Goal: Book appointment/travel/reservation

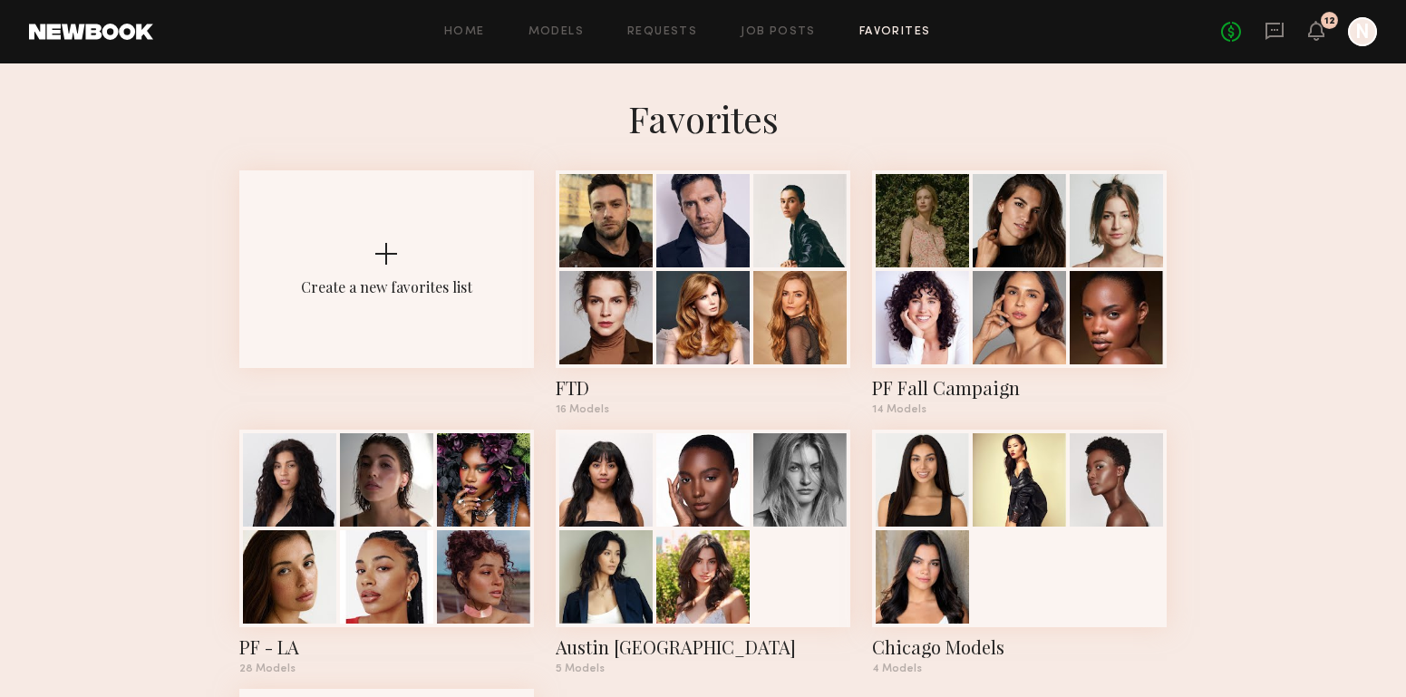
click at [647, 295] on div at bounding box center [605, 317] width 93 height 93
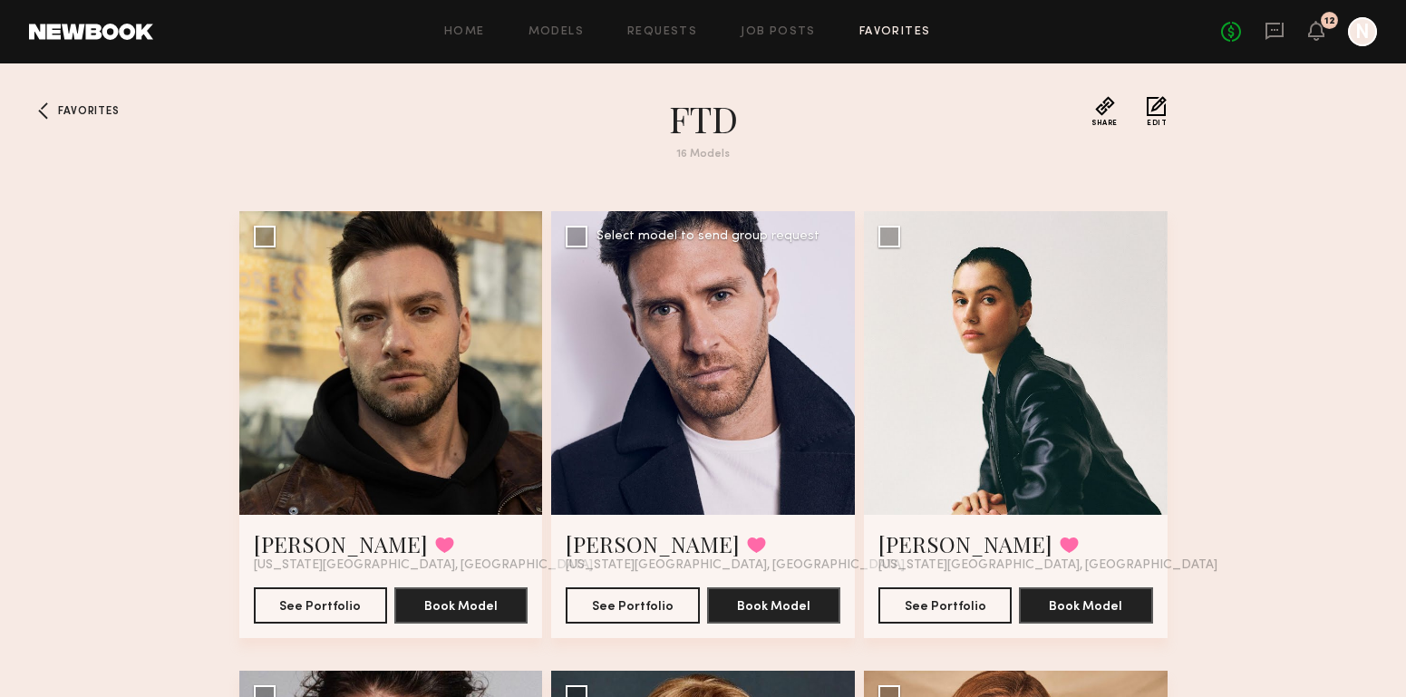
click at [714, 301] on div at bounding box center [703, 363] width 304 height 304
click at [795, 600] on button "Book Model" at bounding box center [773, 605] width 133 height 36
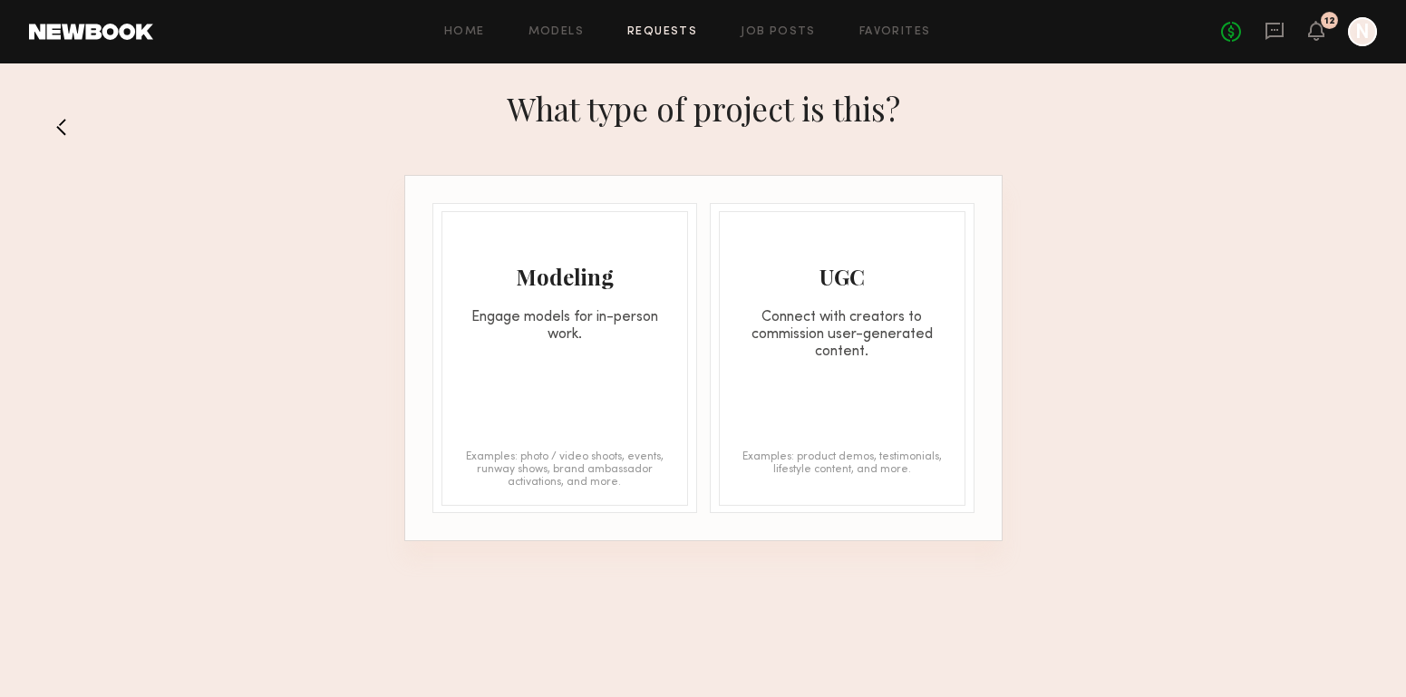
click at [67, 124] on button at bounding box center [68, 126] width 29 height 29
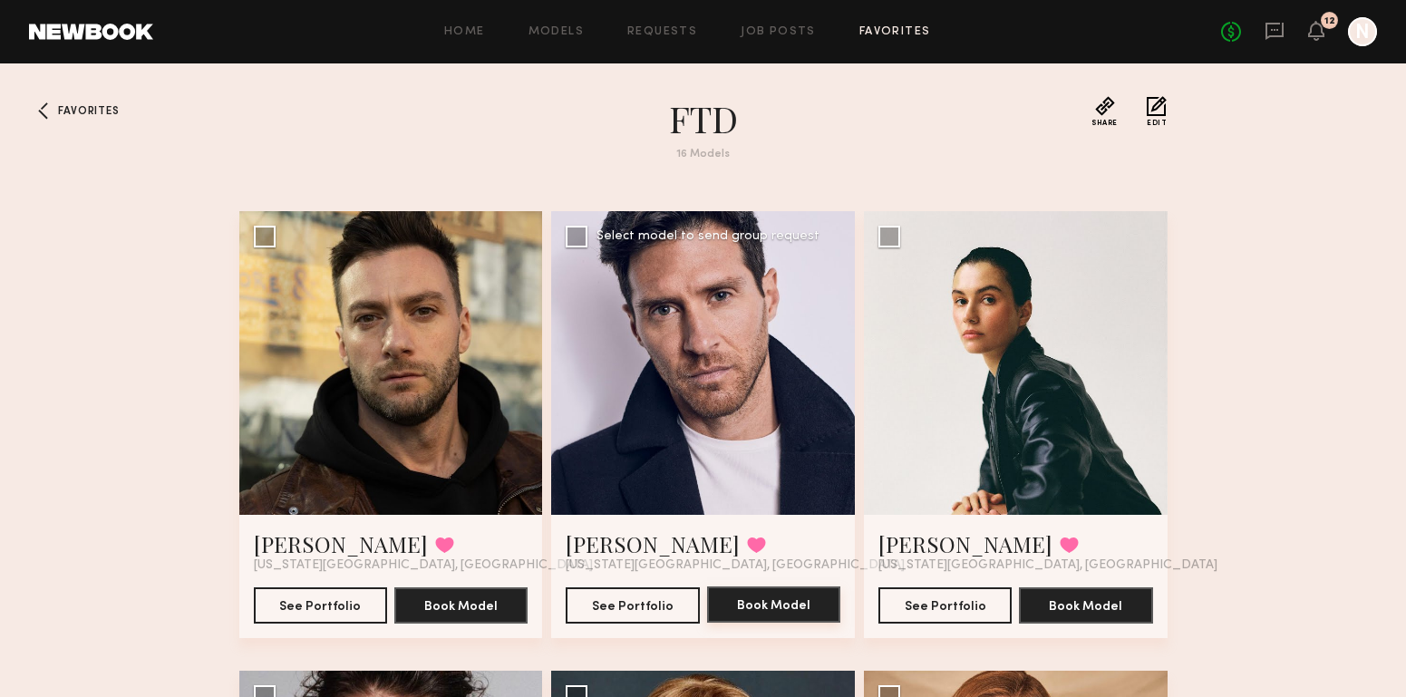
click at [801, 610] on button "Book Model" at bounding box center [773, 605] width 133 height 36
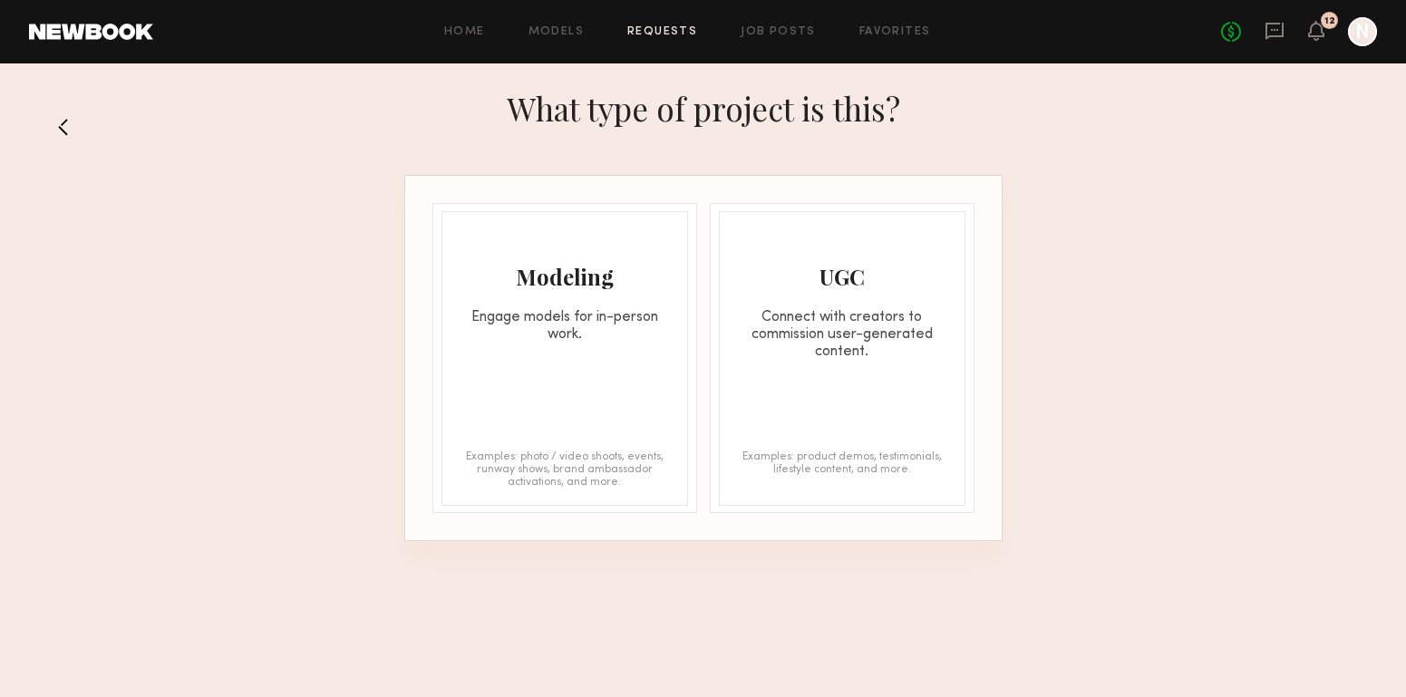
click at [545, 292] on div "Modeling Engage models for in-person work." at bounding box center [564, 277] width 245 height 131
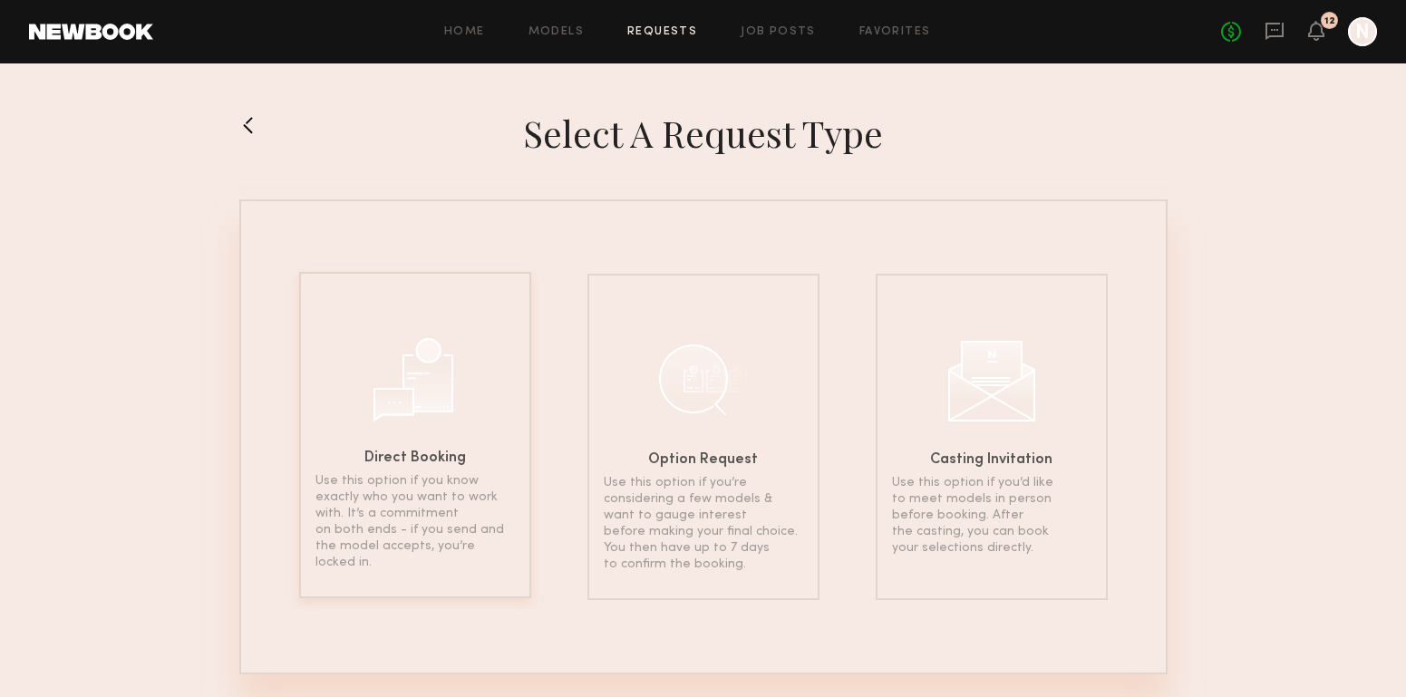
click at [457, 388] on div at bounding box center [415, 377] width 91 height 91
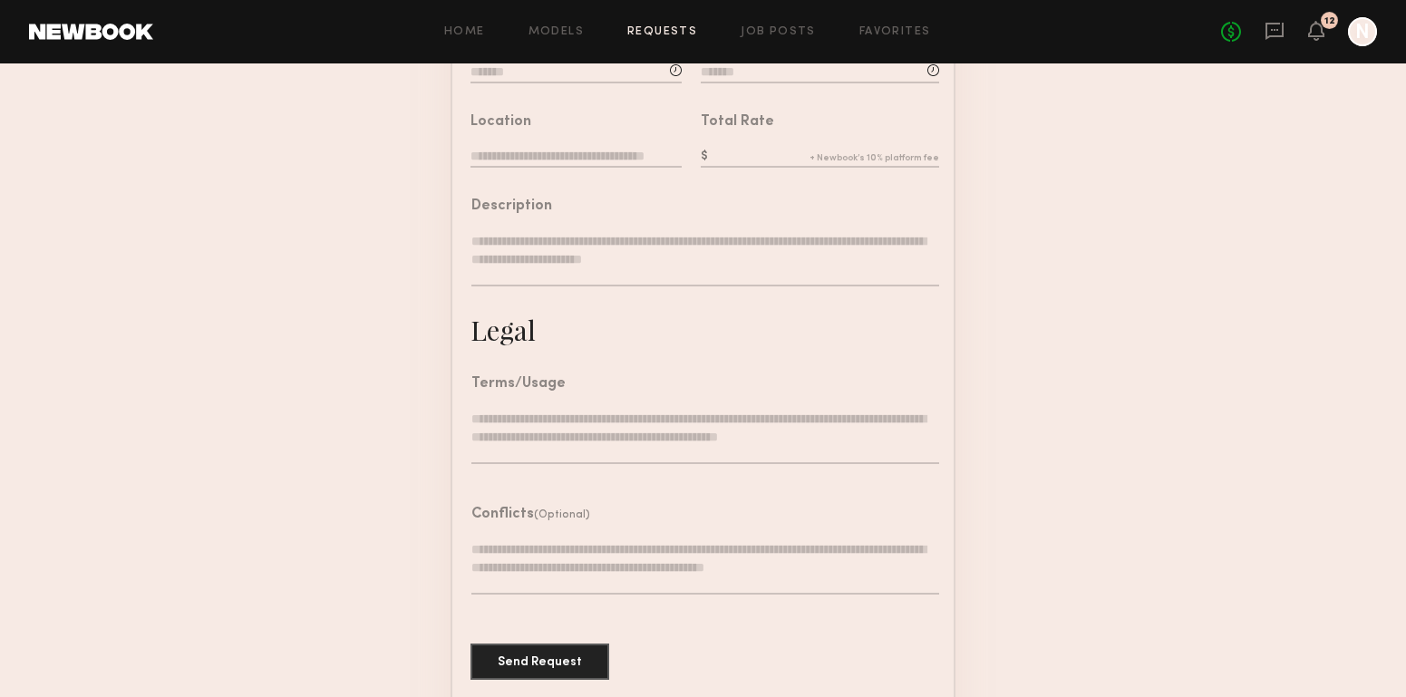
scroll to position [499, 0]
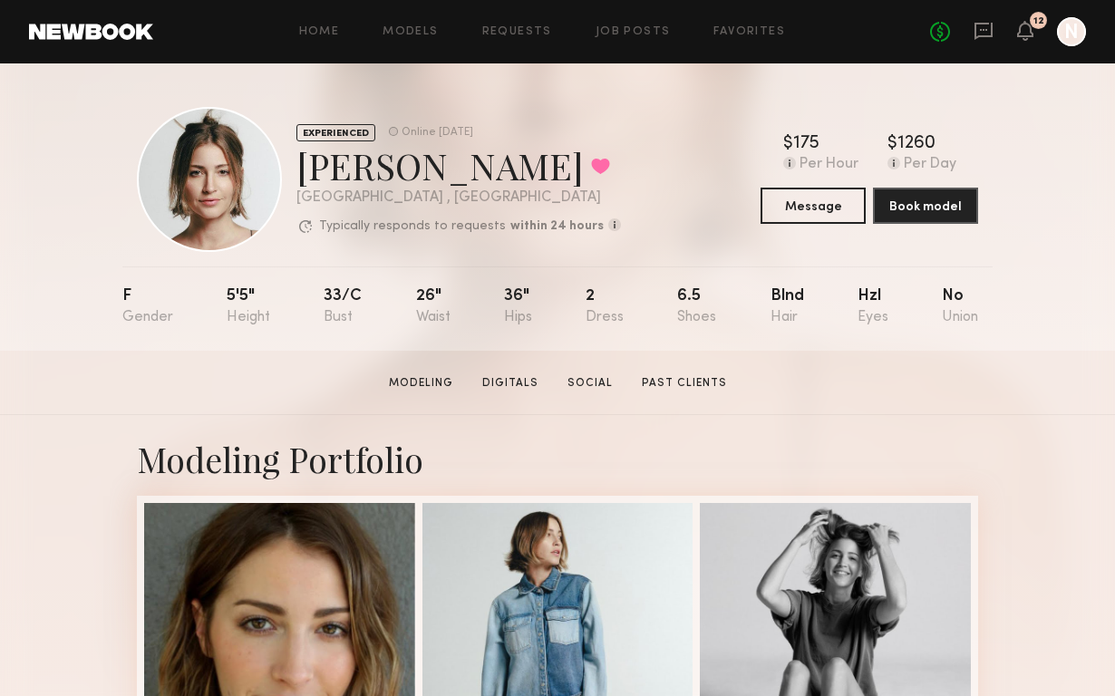
click at [129, 29] on link at bounding box center [91, 32] width 124 height 16
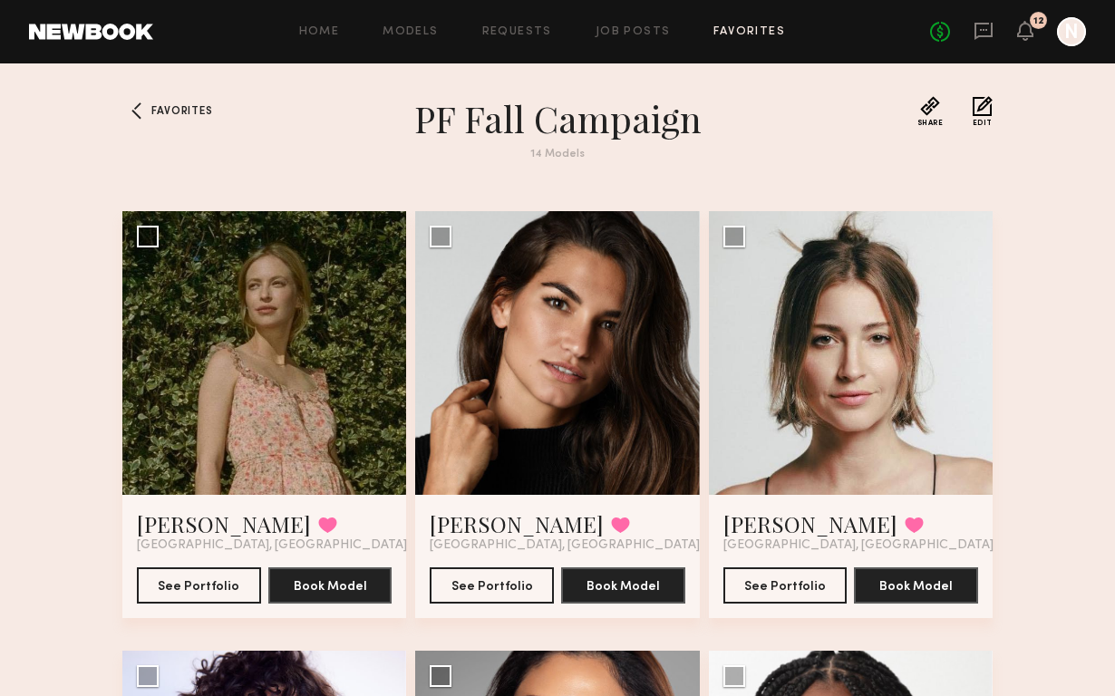
click at [120, 33] on link at bounding box center [91, 32] width 124 height 16
